Goal: Task Accomplishment & Management: Manage account settings

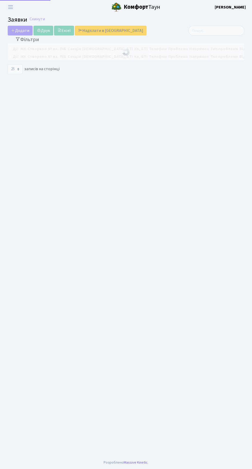
select select "25"
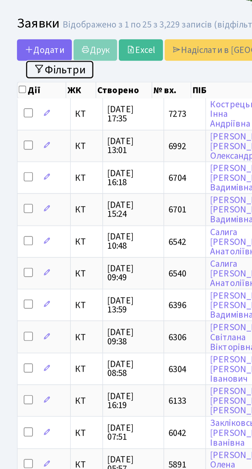
click at [33, 40] on button "Фільтри" at bounding box center [27, 41] width 31 height 8
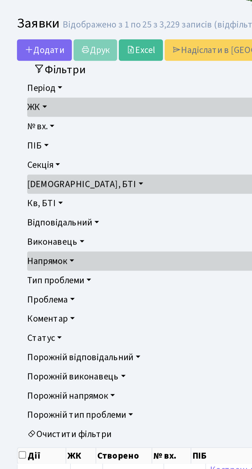
click at [76, 91] on link "[DEMOGRAPHIC_DATA], БТІ" at bounding box center [125, 92] width 227 height 9
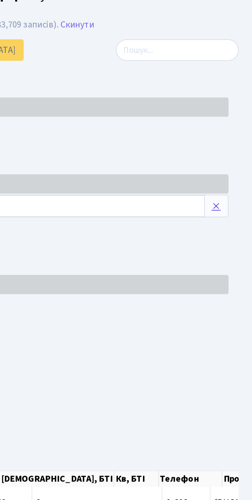
click at [235, 103] on icon at bounding box center [234, 103] width 4 height 4
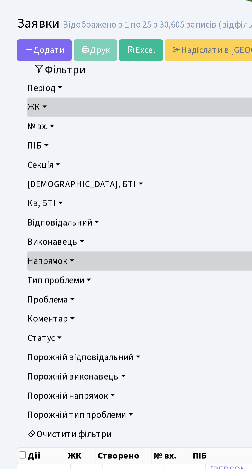
click at [22, 57] on link "ЖК" at bounding box center [125, 57] width 227 height 9
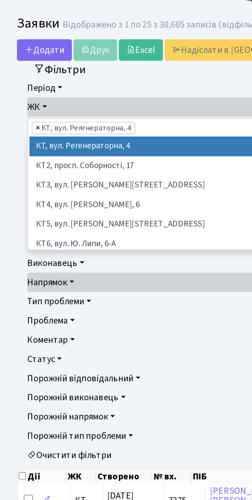
click at [17, 67] on span "×" at bounding box center [17, 67] width 2 height 5
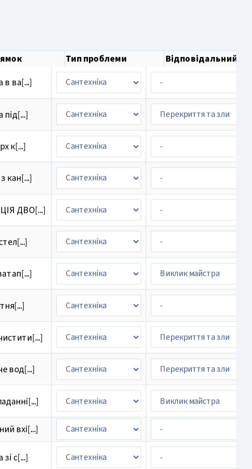
scroll to position [0, 232]
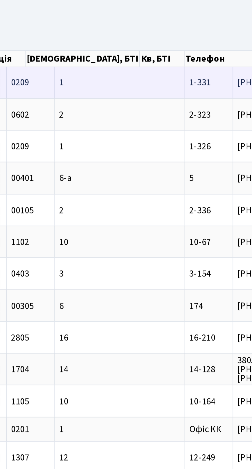
click at [98, 225] on td "1" at bounding box center [118, 227] width 59 height 14
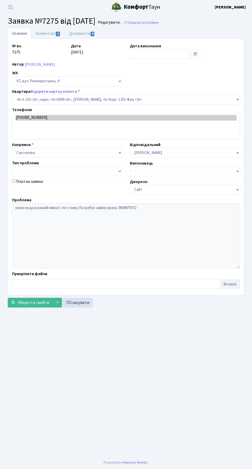
select select "331"
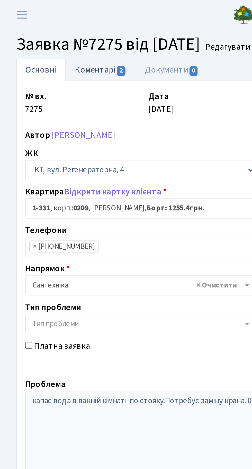
click at [49, 32] on link "Коментарі 2" at bounding box center [47, 33] width 33 height 11
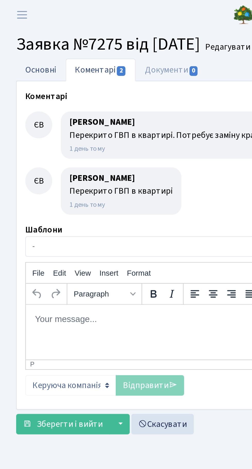
click at [21, 35] on link "Основні" at bounding box center [20, 33] width 24 height 11
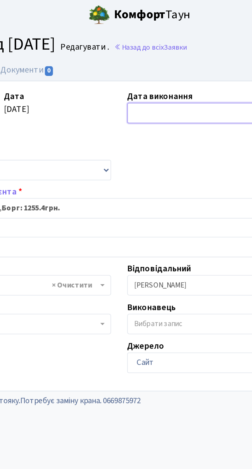
click at [146, 53] on input "text" at bounding box center [160, 54] width 60 height 10
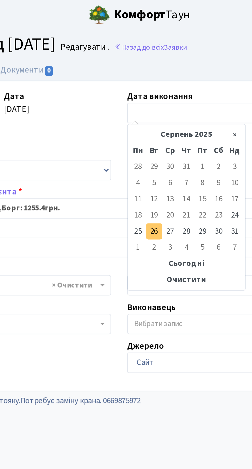
click at [143, 111] on td "26" at bounding box center [143, 111] width 8 height 8
type input "[DATE]"
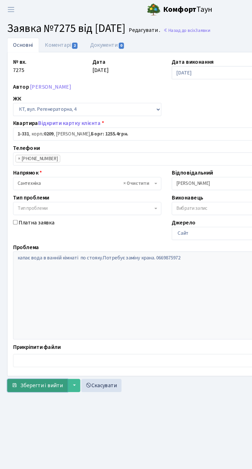
click at [28, 284] on span "Зберегти і вийти" at bounding box center [33, 286] width 32 height 6
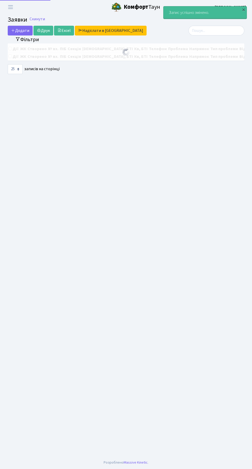
select select "25"
